Goal: Browse casually

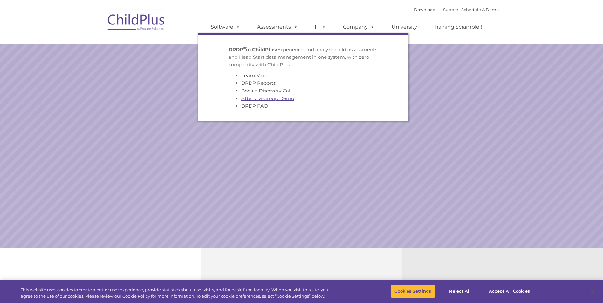
select select "MEDIUM"
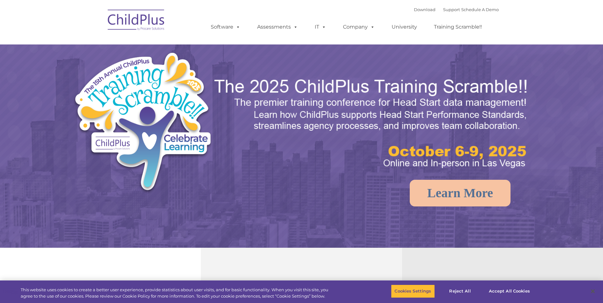
type input ""
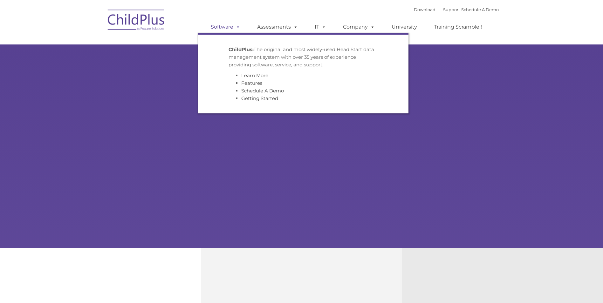
type input ""
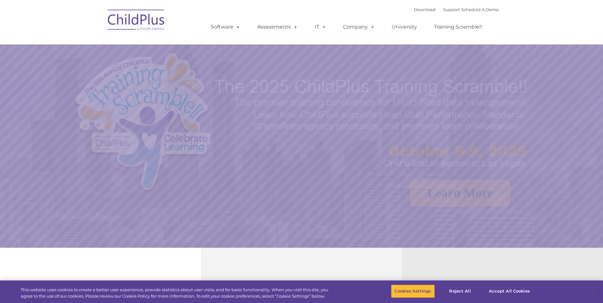
select select "MEDIUM"
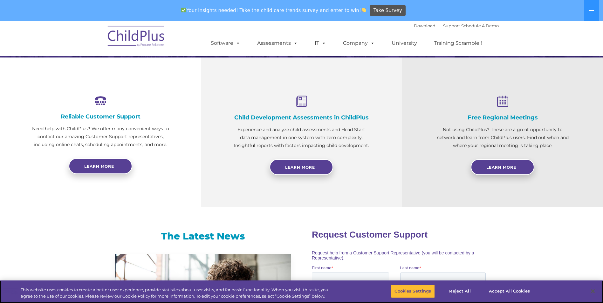
scroll to position [195, 0]
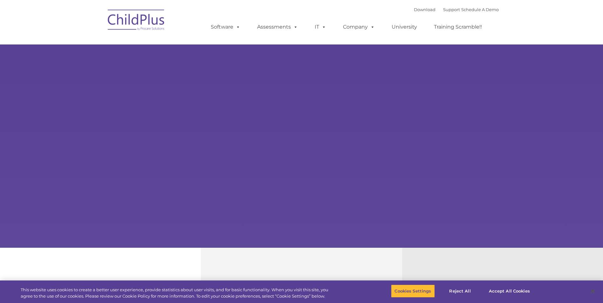
type input ""
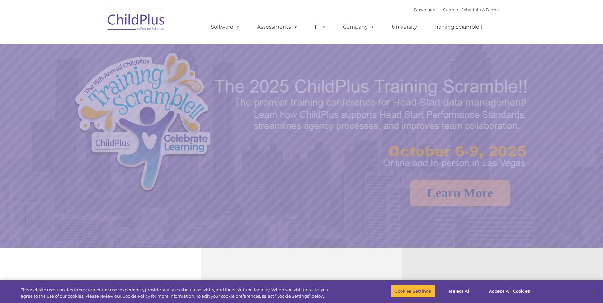
select select "MEDIUM"
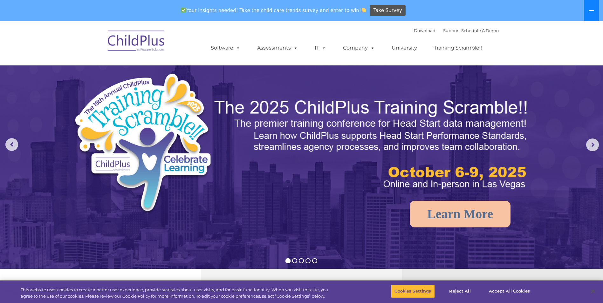
click at [593, 11] on icon at bounding box center [591, 10] width 5 height 5
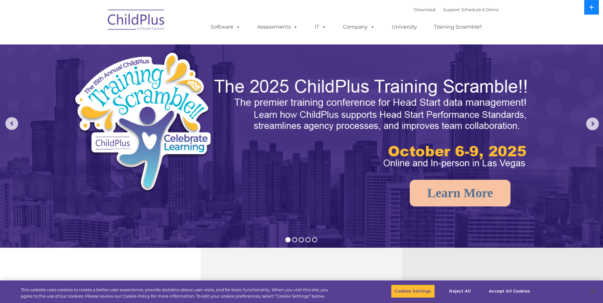
click at [593, 10] on button at bounding box center [592, 7] width 15 height 15
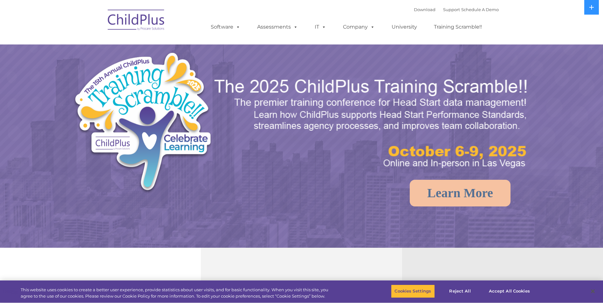
select select "MEDIUM"
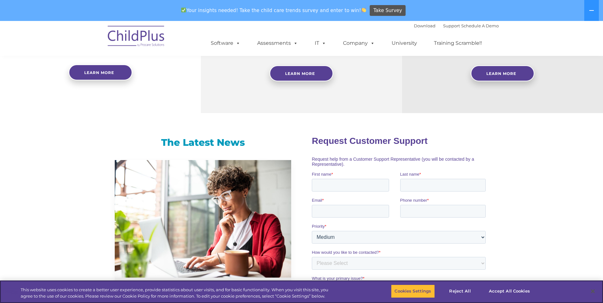
scroll to position [239, 0]
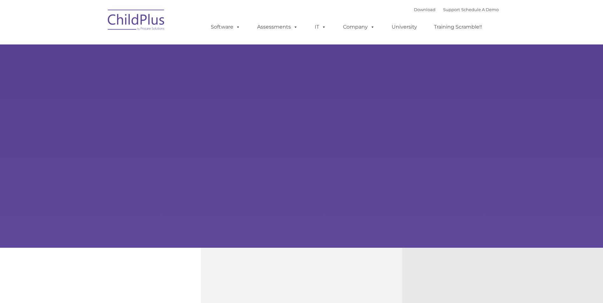
type input ""
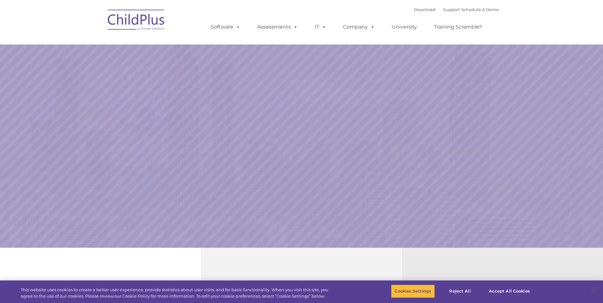
select select "MEDIUM"
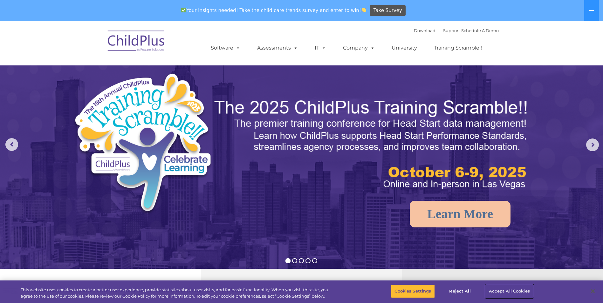
click at [502, 293] on button "Accept All Cookies" at bounding box center [510, 291] width 48 height 13
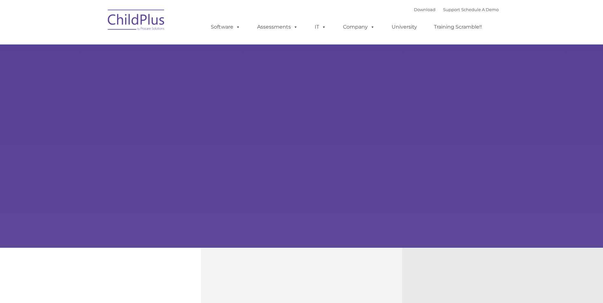
type input ""
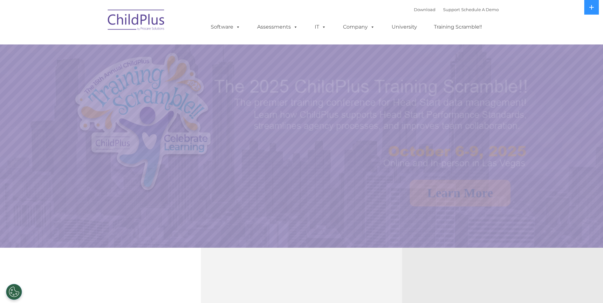
select select "MEDIUM"
